Goal: Transaction & Acquisition: Book appointment/travel/reservation

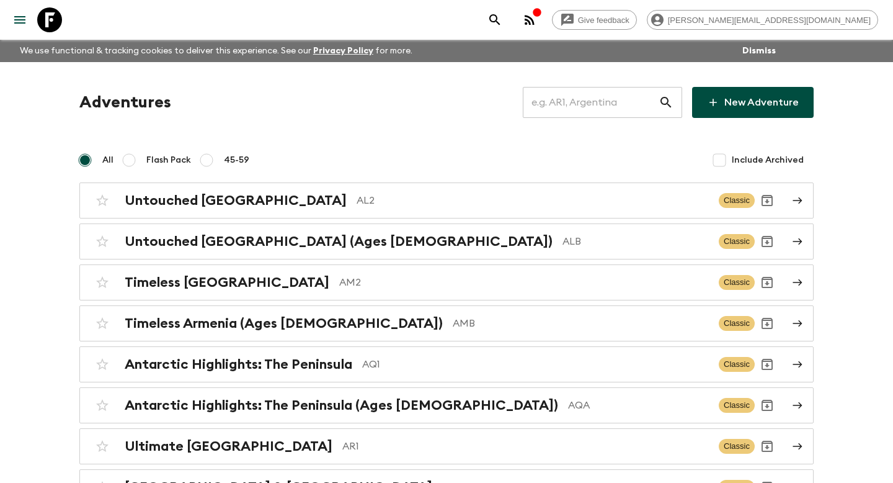
click at [595, 104] on input "text" at bounding box center [591, 102] width 136 height 35
click at [572, 109] on input "text" at bounding box center [591, 102] width 136 height 35
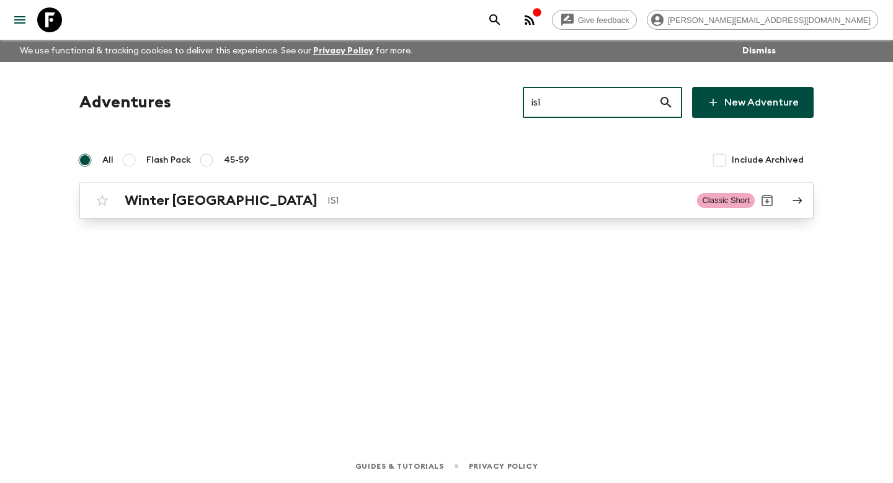
type input "is1"
click at [174, 218] on link "Winter Iceland IS1 Classic Short" at bounding box center [446, 200] width 734 height 36
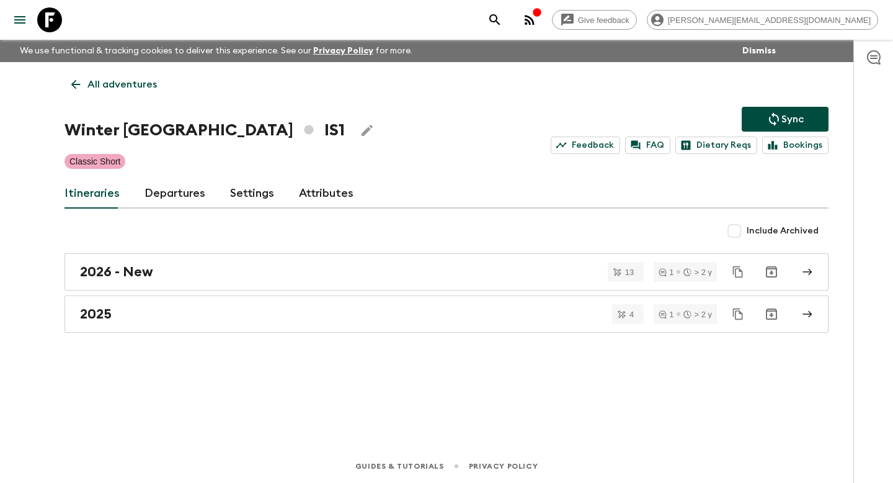
click at [153, 192] on link "Departures" at bounding box center [175, 194] width 61 height 30
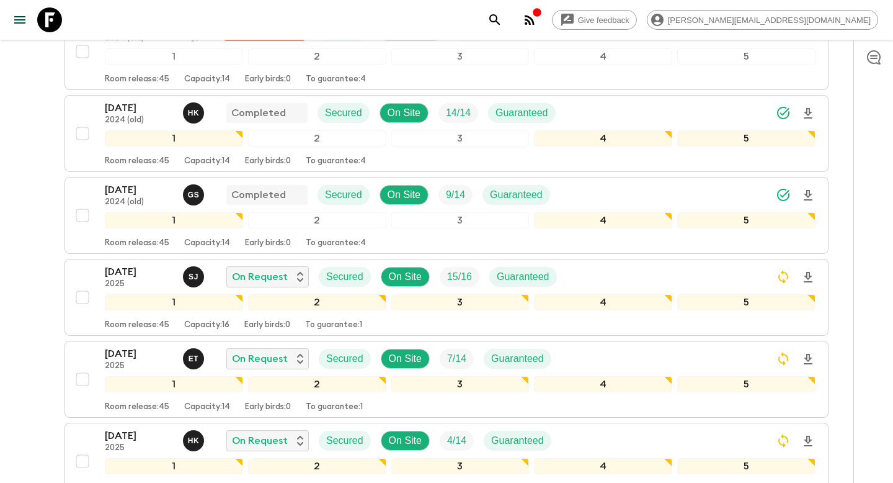
scroll to position [1304, 0]
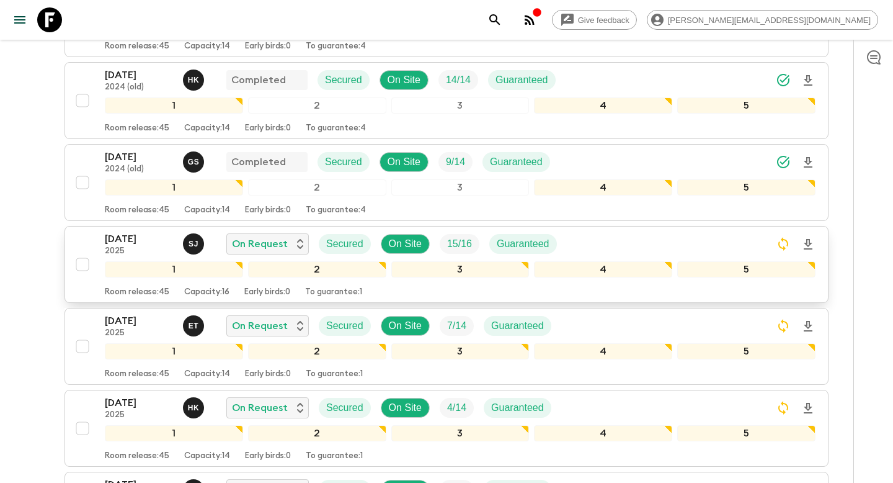
click at [96, 239] on div "[DATE] 2025 [PERSON_NAME] On Request Secured On Site 15 / 16 Guaranteed 1 2 3 4…" at bounding box center [443, 264] width 746 height 66
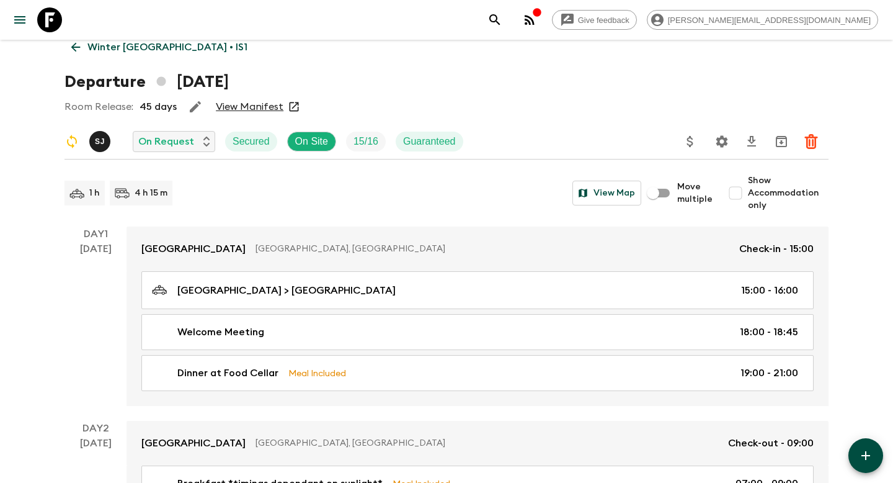
scroll to position [38, 0]
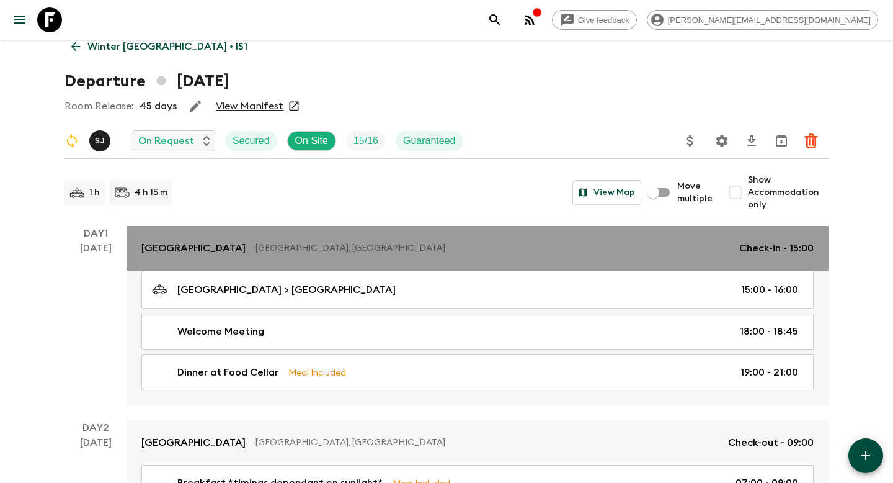
click at [158, 243] on p "[GEOGRAPHIC_DATA]" at bounding box center [193, 248] width 104 height 15
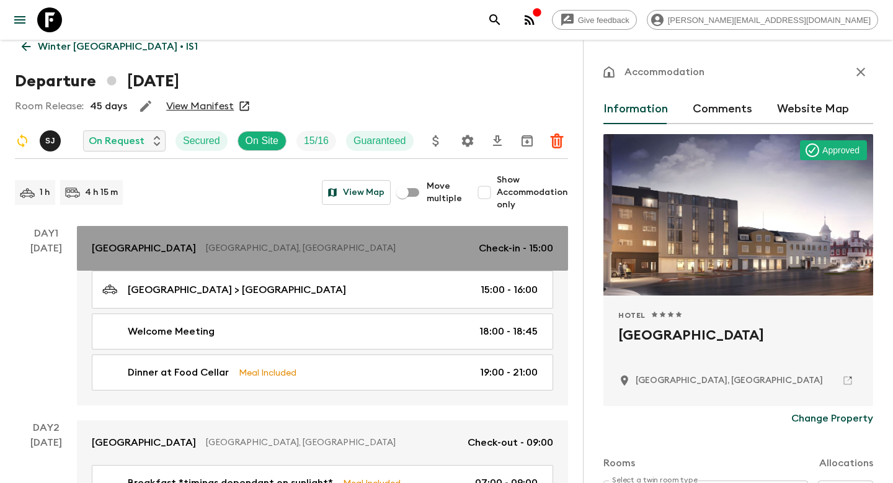
click at [132, 239] on link "[GEOGRAPHIC_DATA], [GEOGRAPHIC_DATA] Check-in - 15:00" at bounding box center [322, 248] width 491 height 45
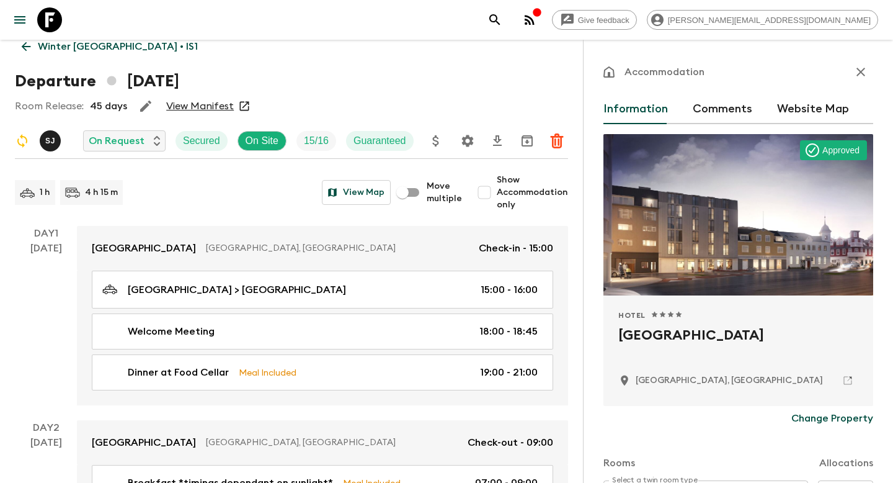
scroll to position [59, 0]
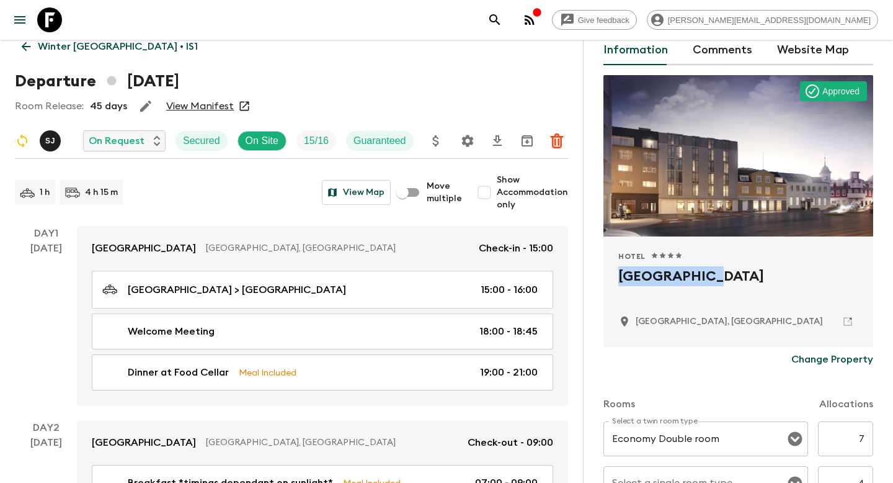
drag, startPoint x: 723, startPoint y: 274, endPoint x: 617, endPoint y: 274, distance: 106.1
click at [617, 274] on div "Hotel 1 Star 2 Stars 3 Stars 4 Stars 5 Stars [GEOGRAPHIC_DATA], [GEOGRAPHIC_DAT…" at bounding box center [739, 291] width 270 height 110
copy h2 "[GEOGRAPHIC_DATA]"
